Goal: Task Accomplishment & Management: Manage account settings

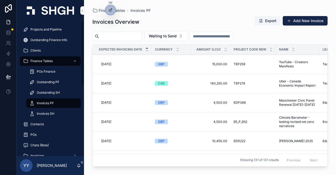
click at [3, 133] on div at bounding box center [8, 87] width 17 height 175
click at [42, 27] on span "Projects and Pipeline" at bounding box center [45, 29] width 31 height 4
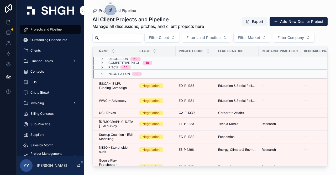
drag, startPoint x: 108, startPoint y: 34, endPoint x: 109, endPoint y: 37, distance: 3.3
click at [108, 34] on div "scrollable content" at bounding box center [118, 37] width 50 height 9
click at [109, 37] on input "scrollable content" at bounding box center [120, 37] width 43 height 7
paste input "*********"
type input "*********"
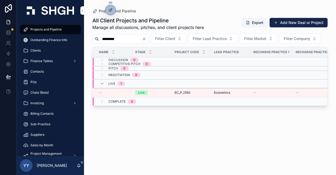
click at [155, 95] on div "Live" at bounding box center [151, 92] width 33 height 5
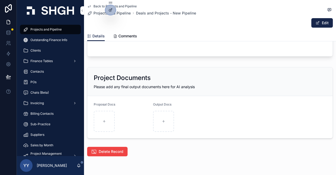
scroll to position [964, 0]
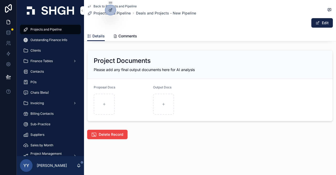
click at [105, 136] on span "Delete Record" at bounding box center [111, 134] width 25 height 5
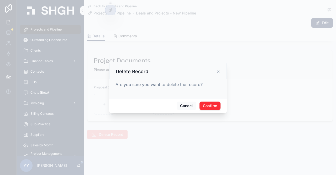
click at [208, 106] on button "Confirm" at bounding box center [210, 105] width 21 height 8
